Goal: Navigation & Orientation: Find specific page/section

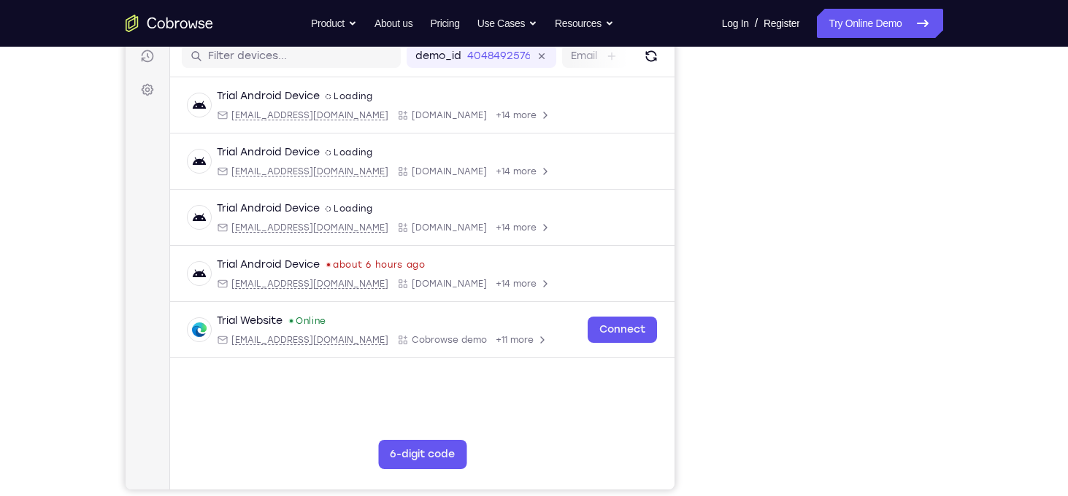
click at [990, 170] on div "Your Support Agent Your Customer Web iOS Android Next Steps We’d be happy to gi…" at bounding box center [534, 339] width 935 height 963
click at [898, 28] on link "Try Online Demo" at bounding box center [880, 23] width 126 height 29
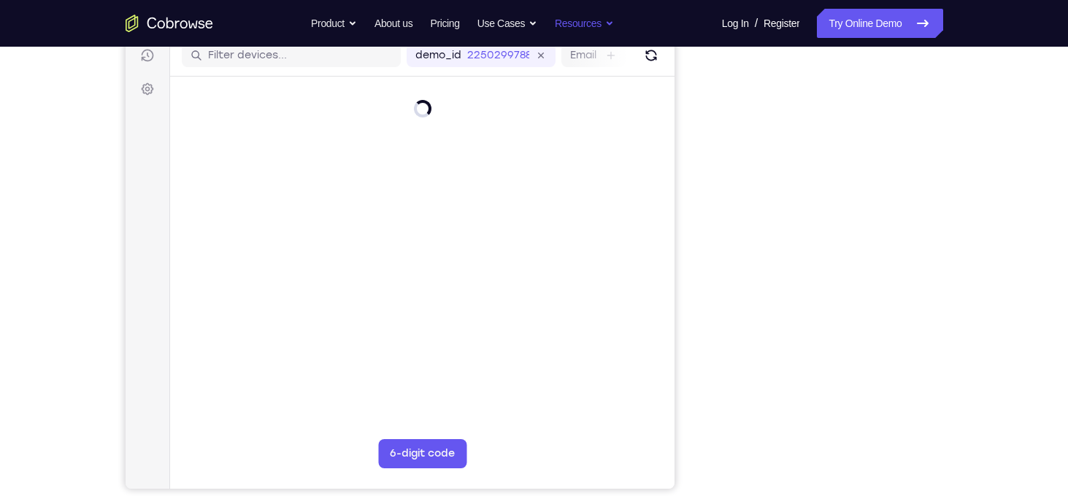
scroll to position [187, 0]
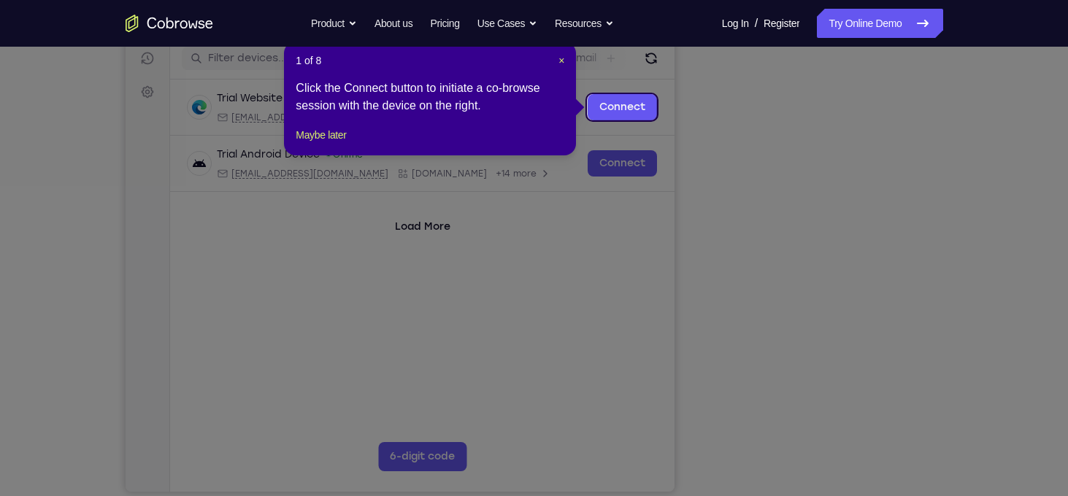
click at [881, 408] on icon at bounding box center [539, 248] width 1079 height 496
click at [328, 144] on button "Maybe later" at bounding box center [321, 135] width 50 height 18
